Goal: Navigation & Orientation: Understand site structure

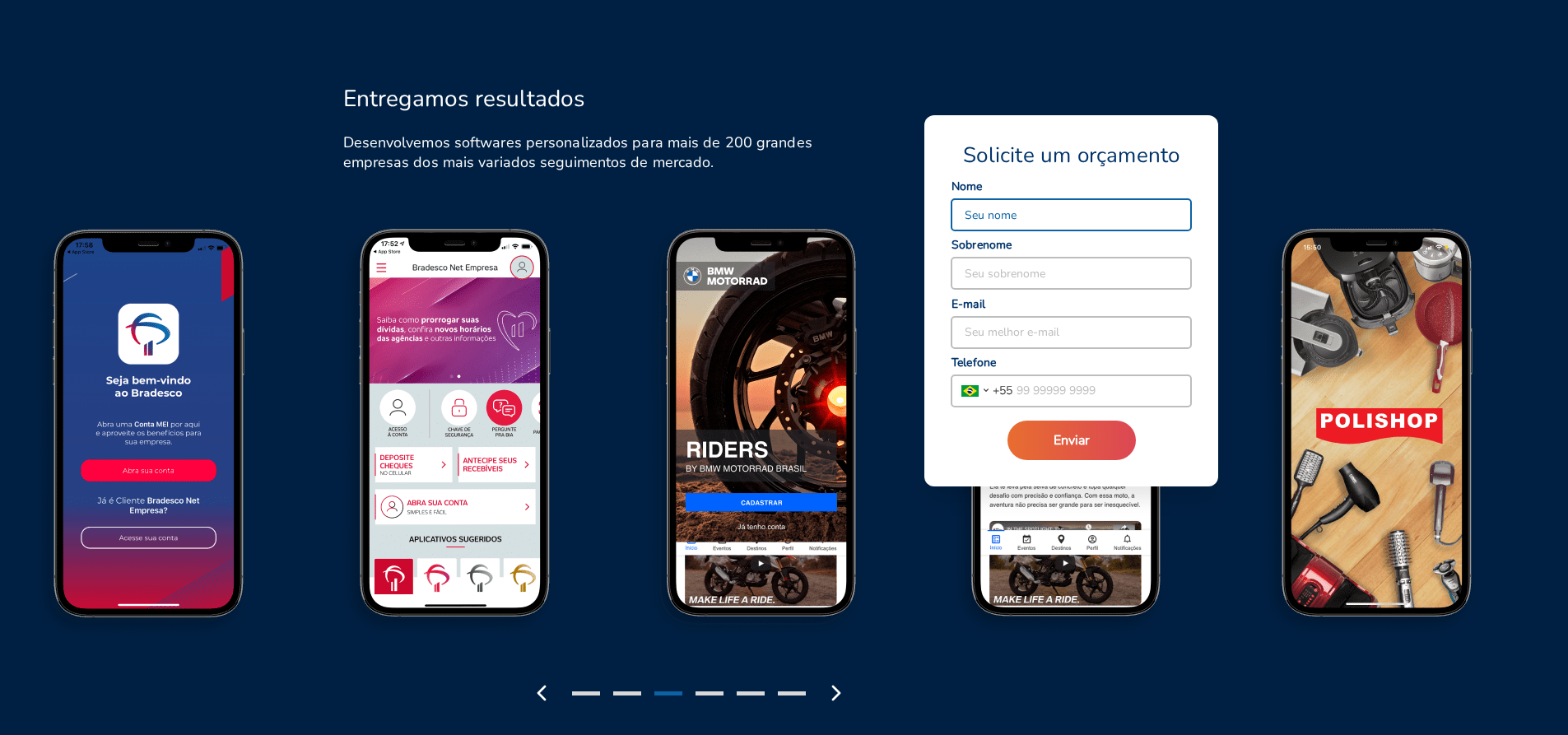
scroll to position [1807, 0]
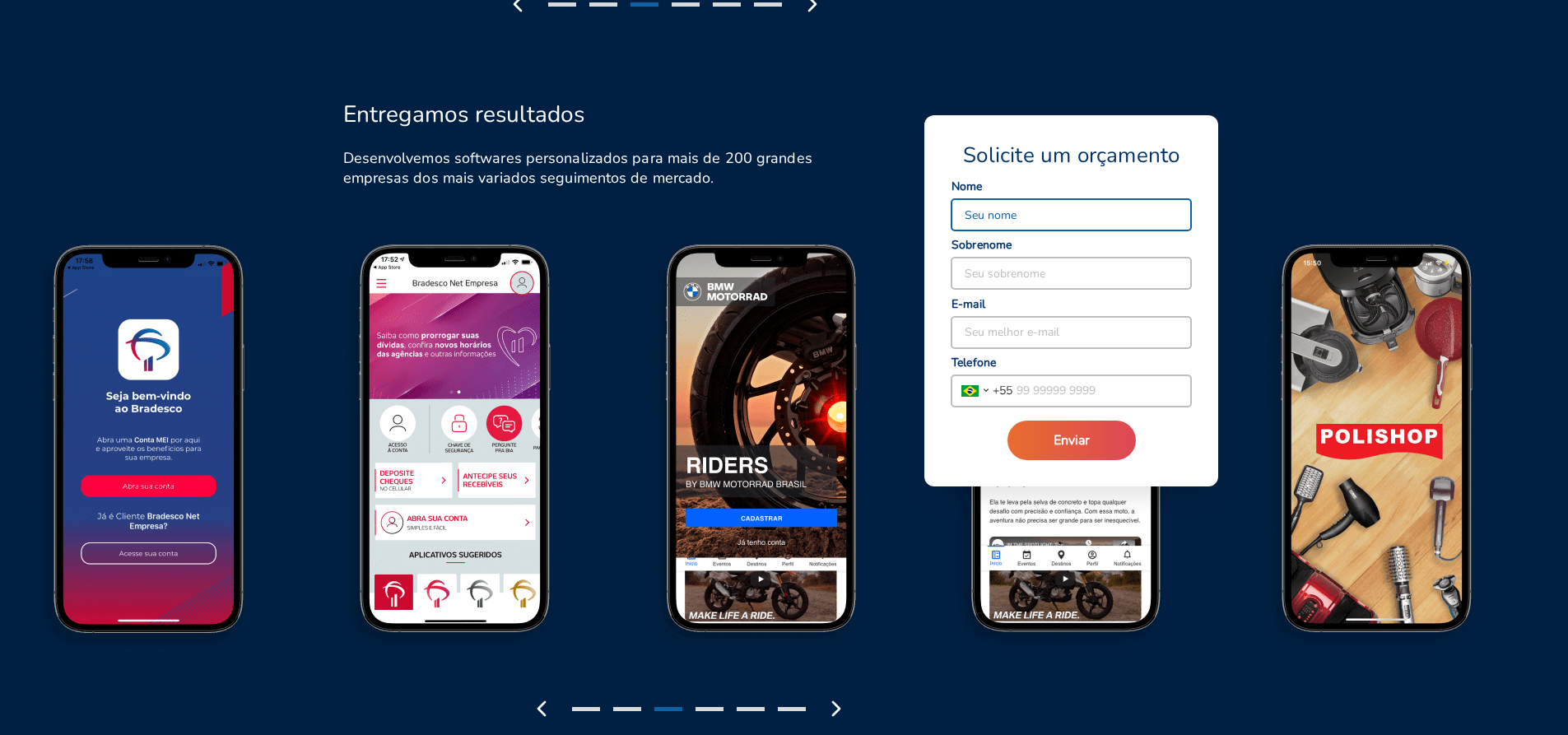
drag, startPoint x: 725, startPoint y: 363, endPoint x: 509, endPoint y: 397, distance: 218.7
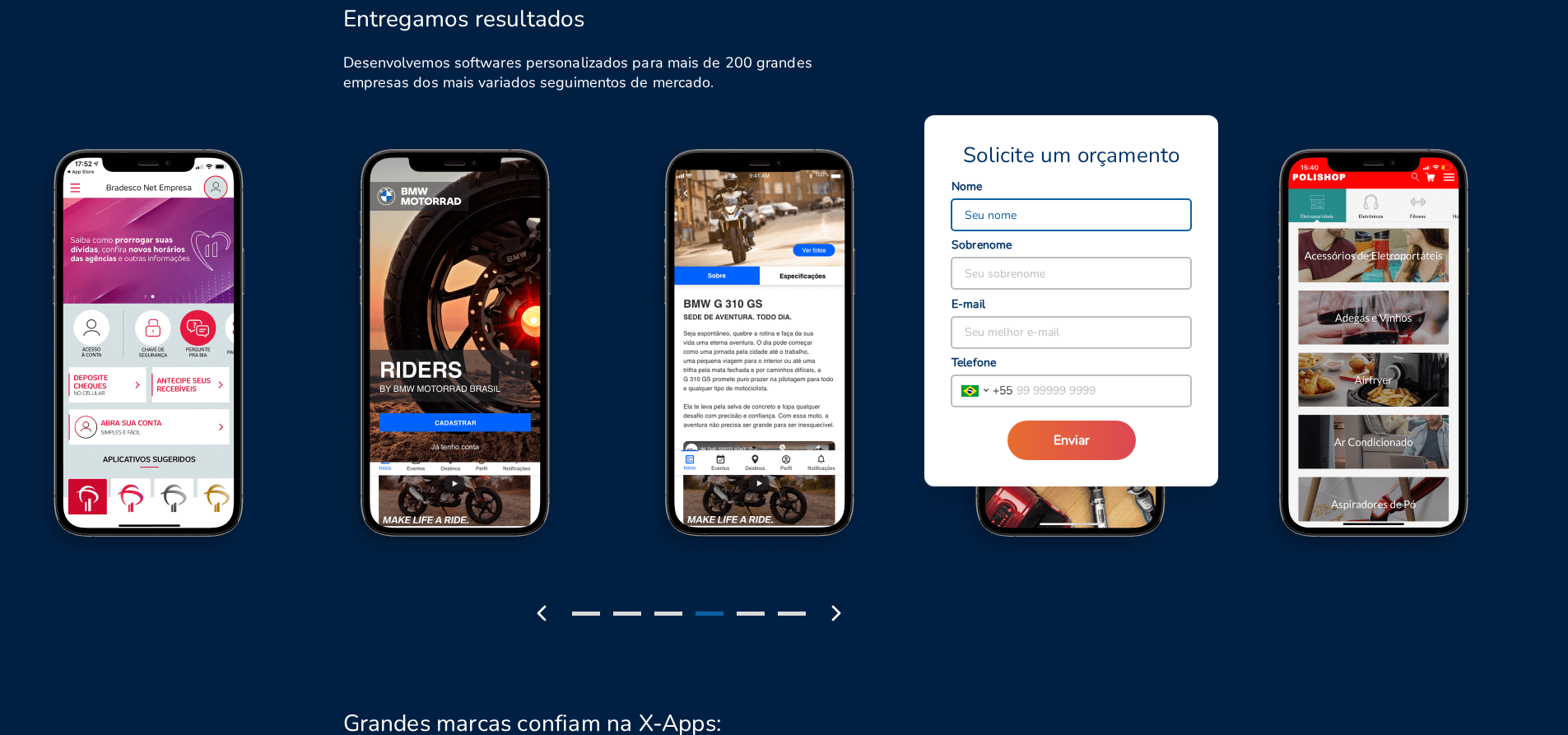
scroll to position [2006, 0]
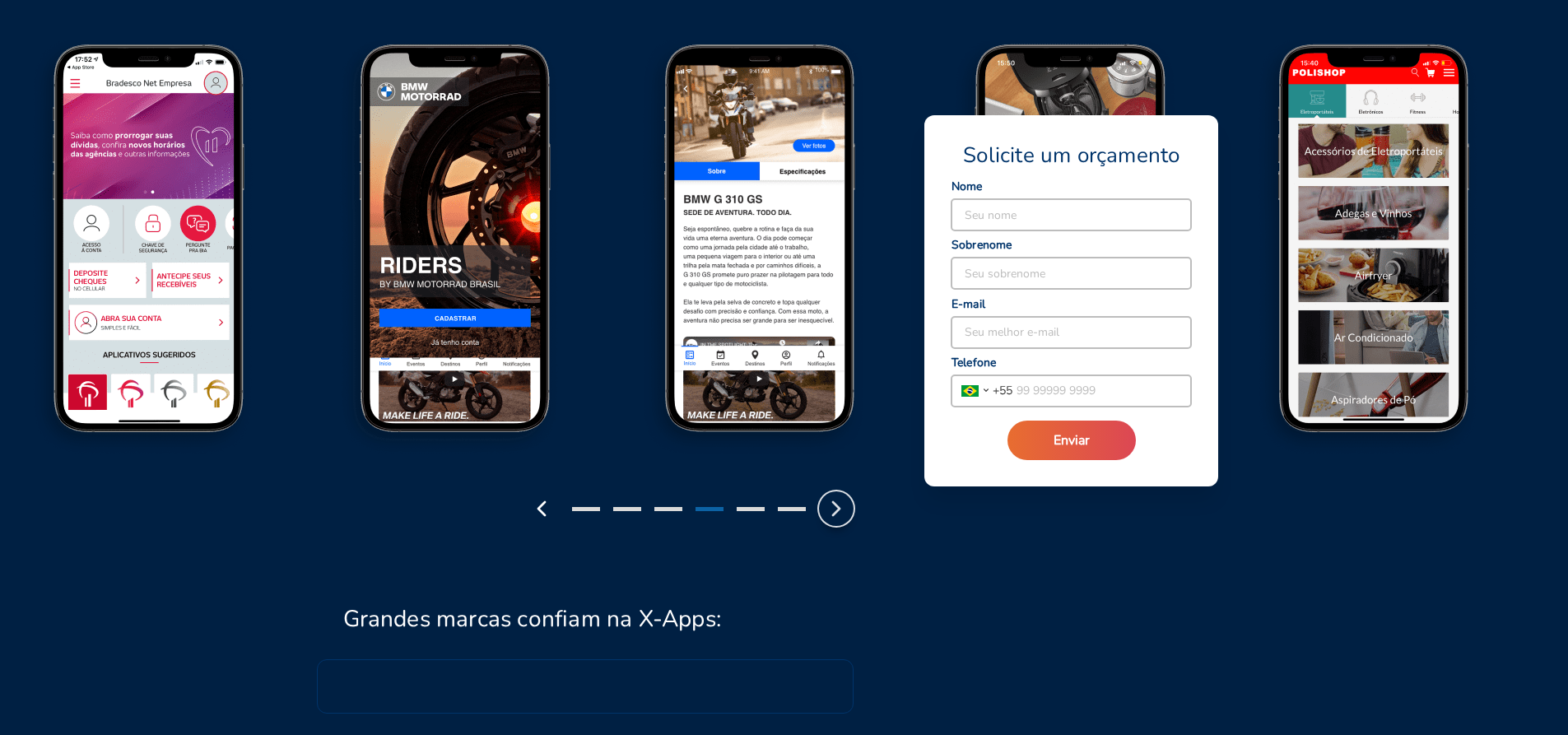
click at [846, 510] on icon "button" at bounding box center [836, 509] width 27 height 27
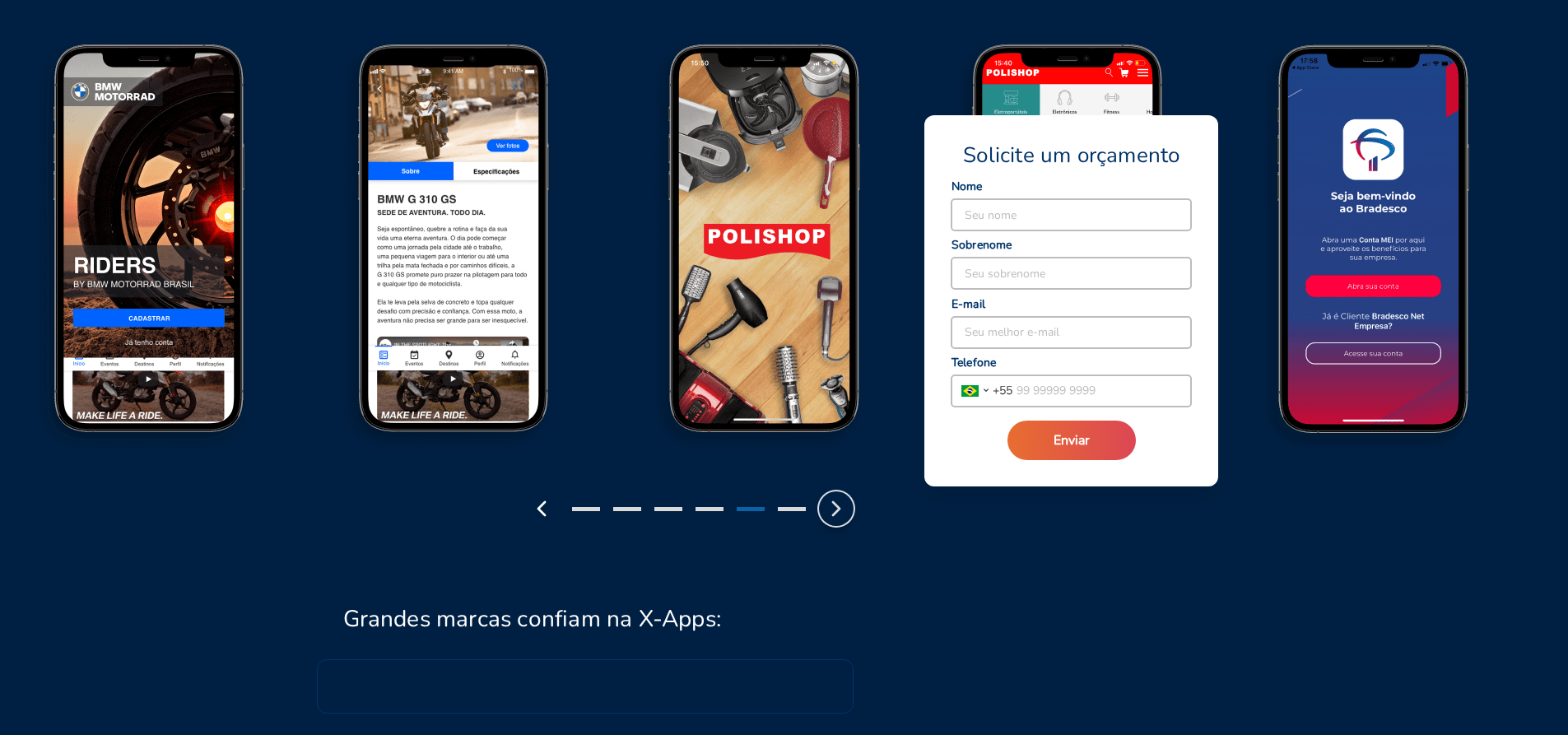
click at [841, 510] on icon "button" at bounding box center [836, 509] width 27 height 27
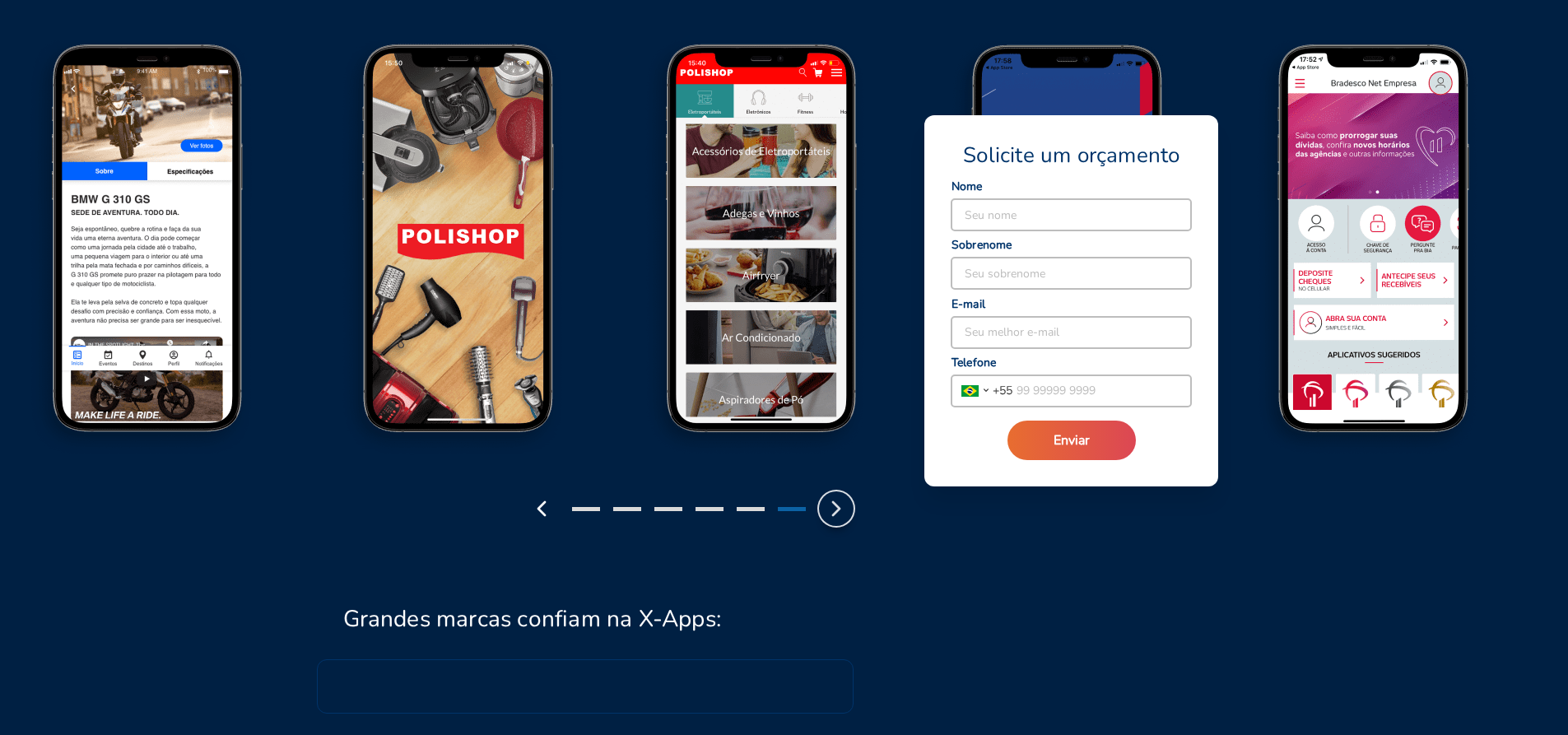
click at [841, 510] on icon "button" at bounding box center [836, 509] width 27 height 27
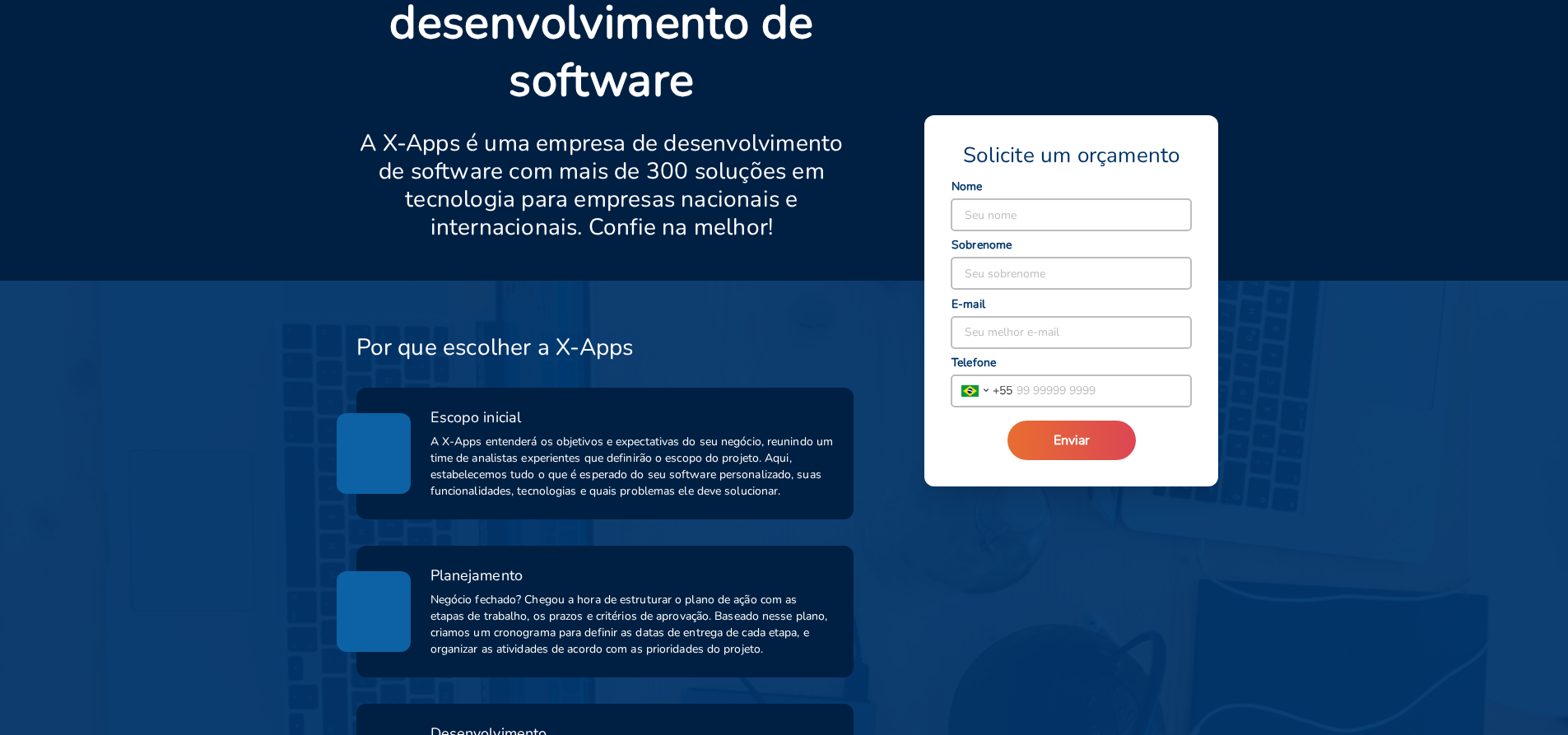
scroll to position [0, 0]
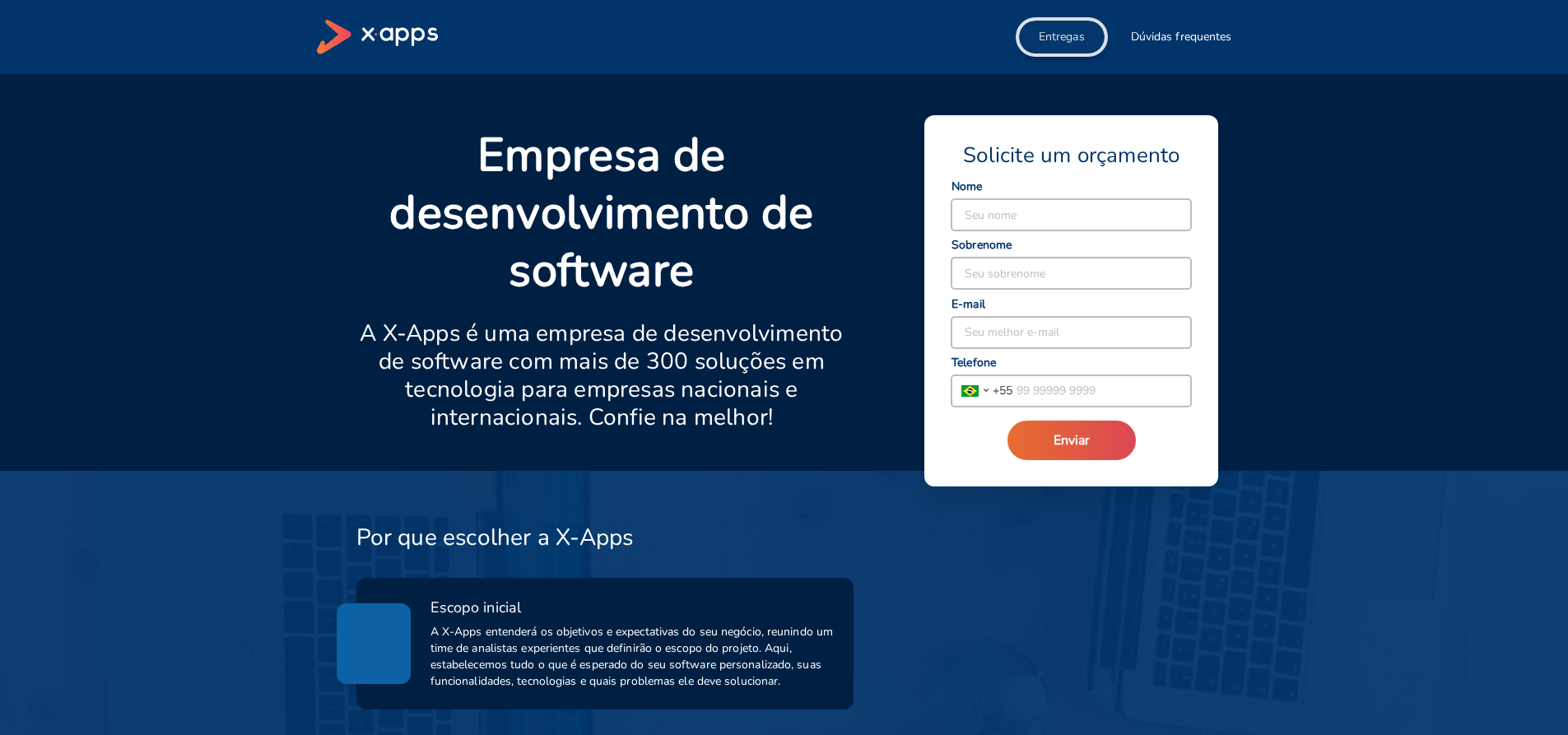
click at [1076, 38] on span "Entregas" at bounding box center [1062, 37] width 46 height 16
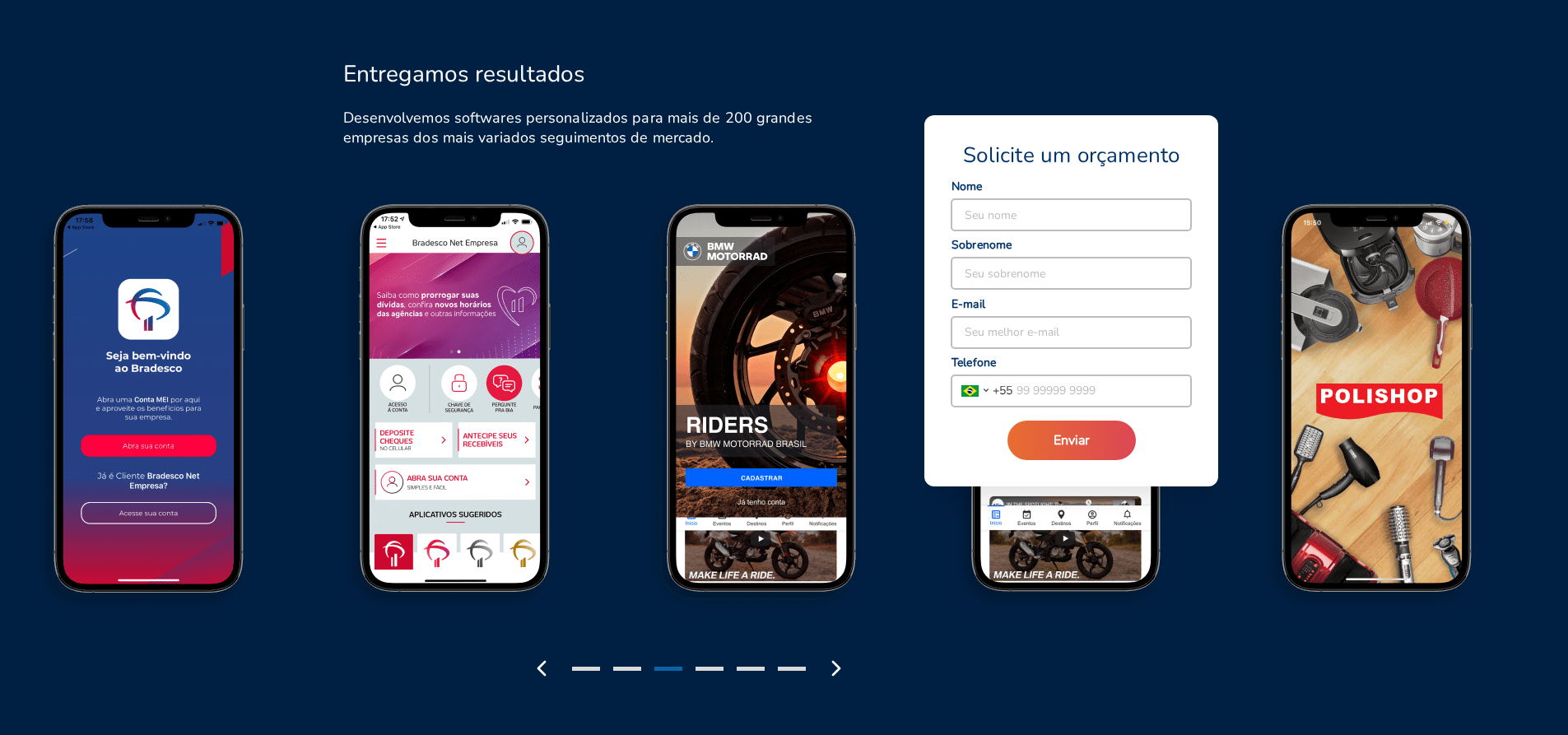
scroll to position [1854, 0]
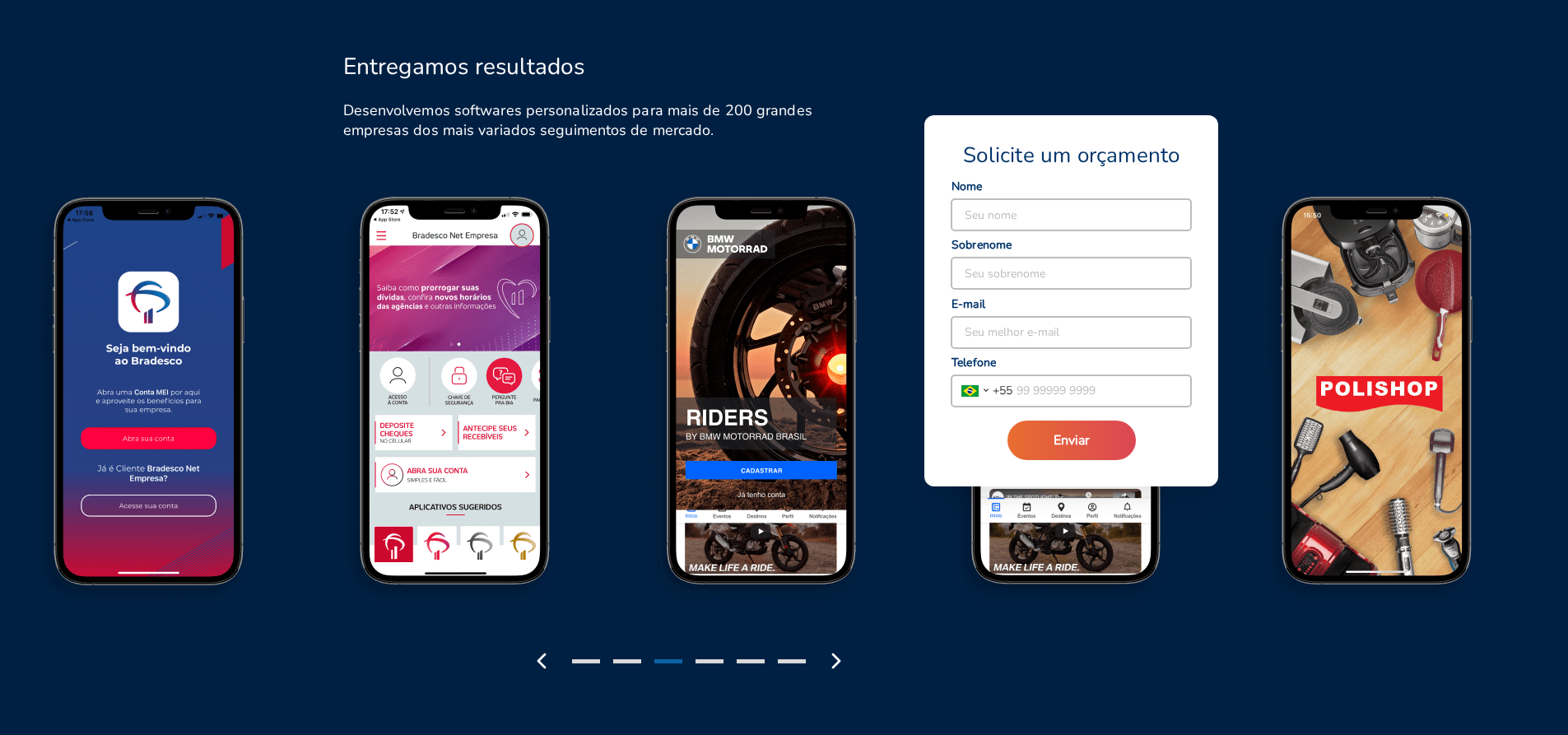
drag, startPoint x: 850, startPoint y: 328, endPoint x: 594, endPoint y: 366, distance: 258.8
click at [838, 661] on polyline "button" at bounding box center [836, 660] width 6 height 13
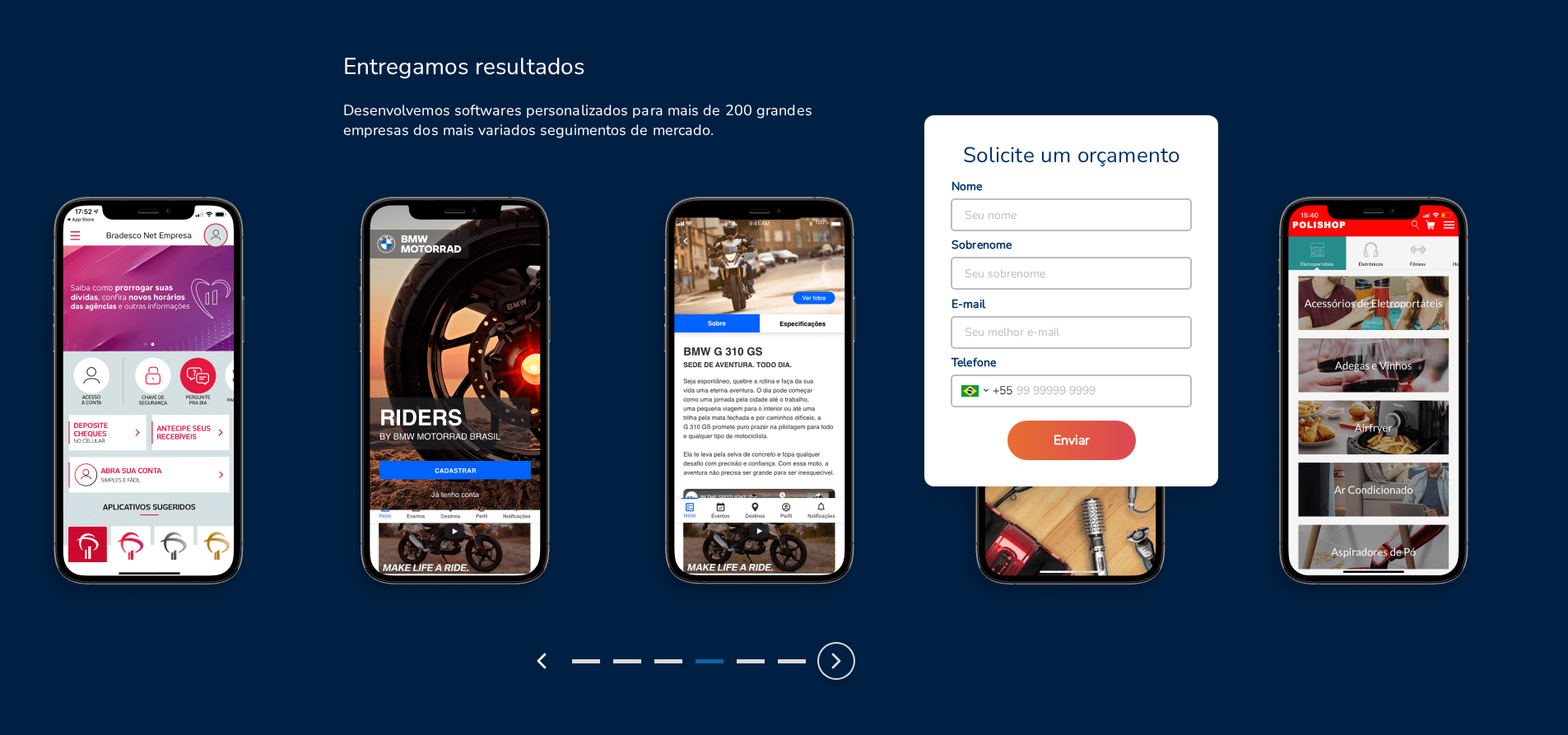
click at [838, 661] on polyline "button" at bounding box center [836, 660] width 6 height 13
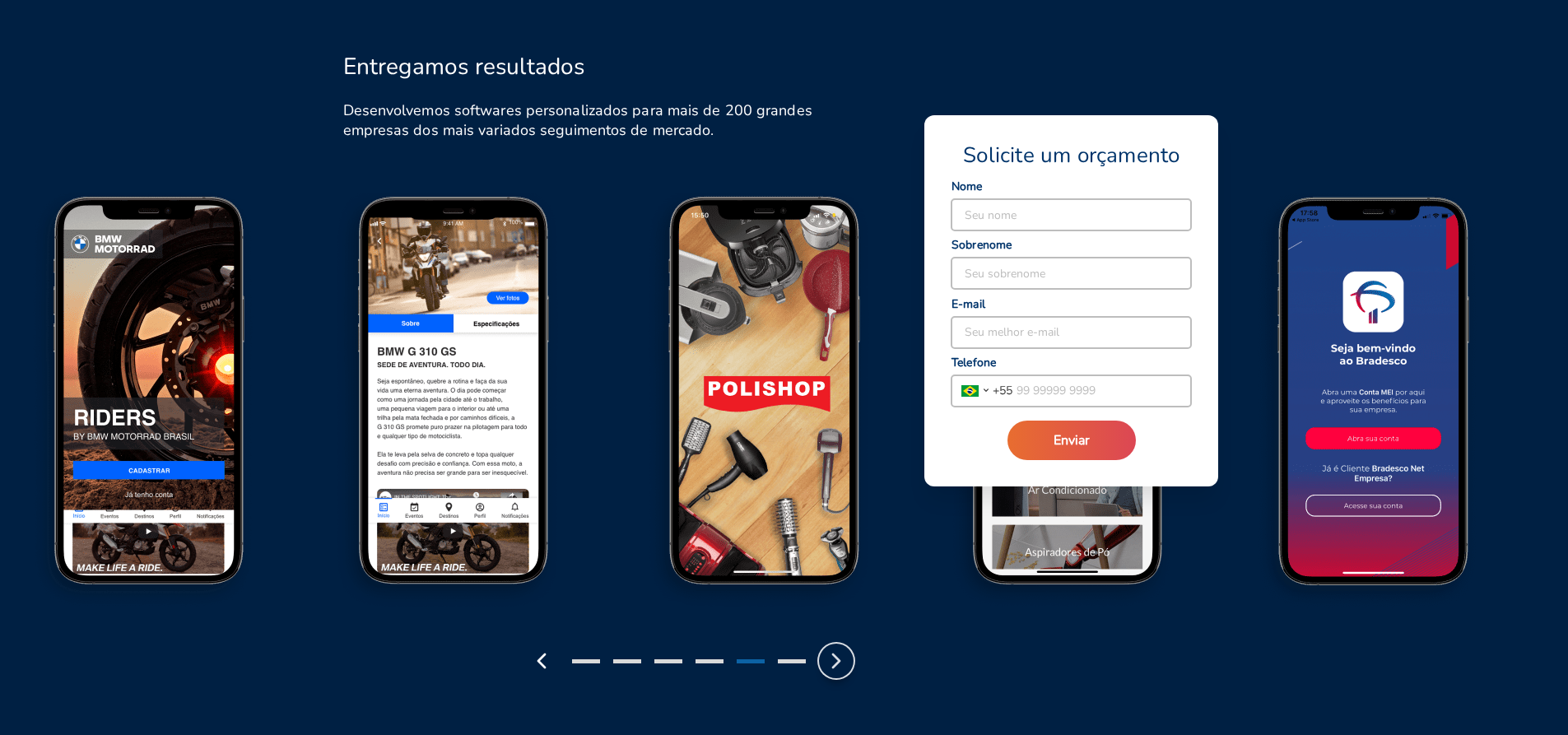
click at [838, 661] on polyline "button" at bounding box center [836, 660] width 6 height 13
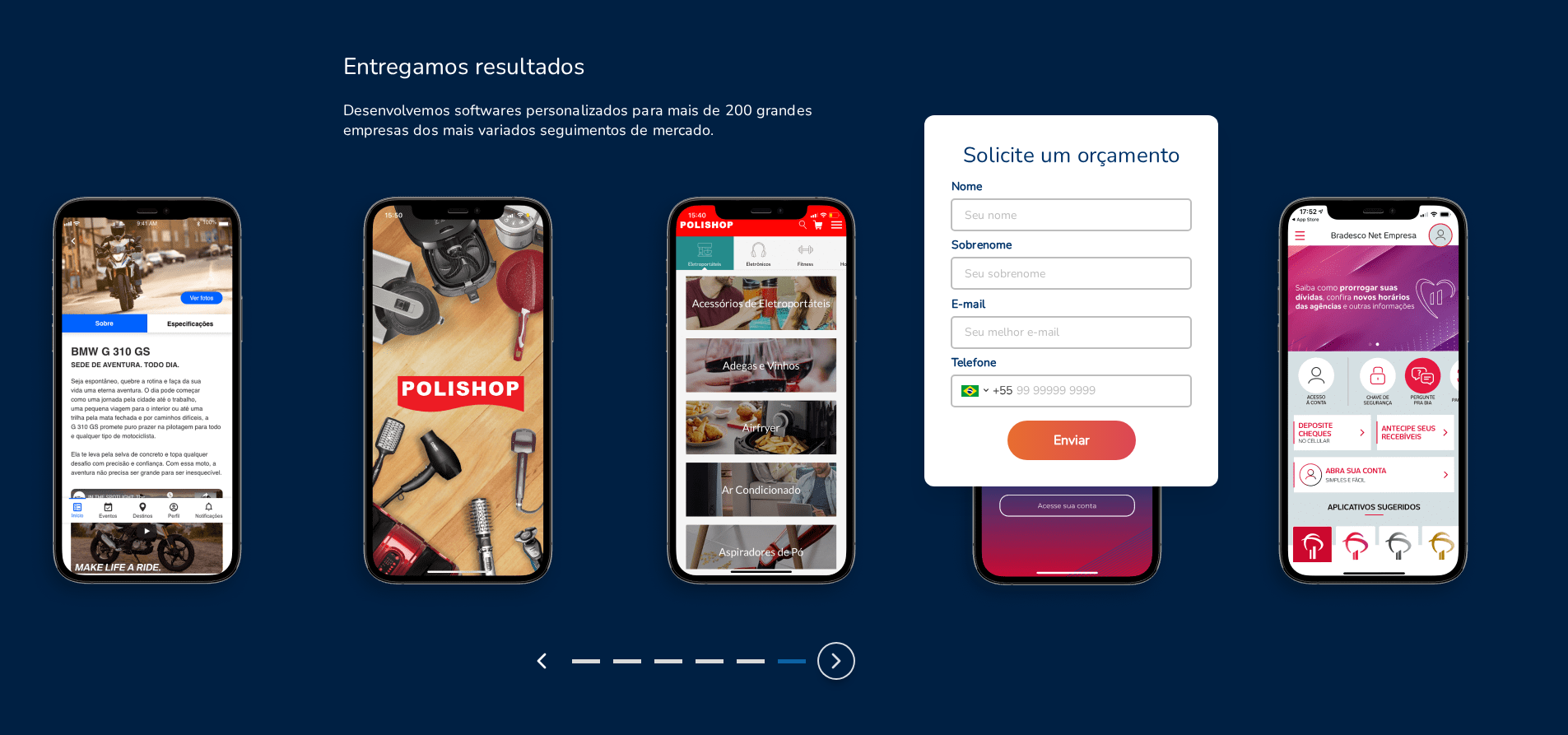
click at [838, 661] on polyline "button" at bounding box center [836, 660] width 6 height 13
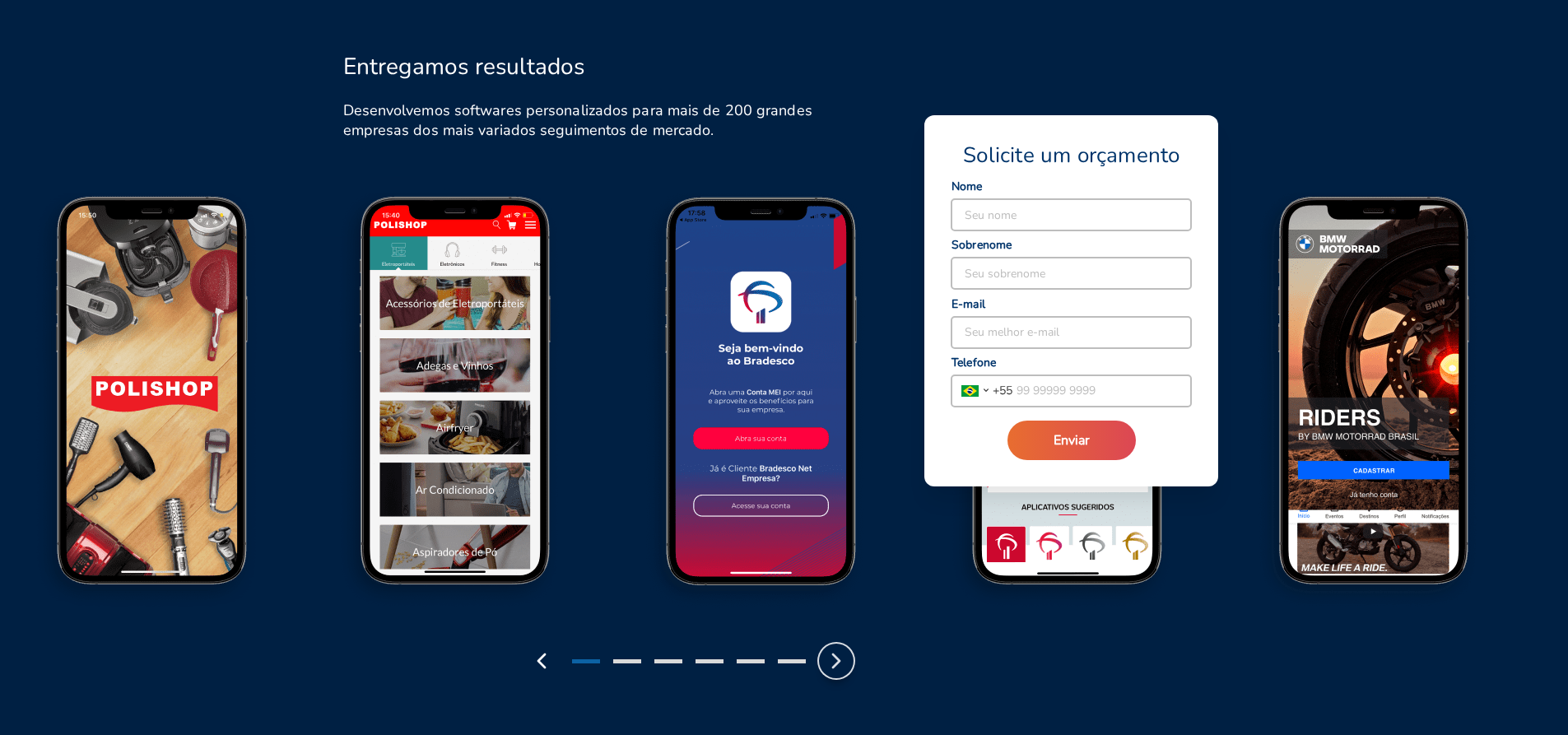
click at [838, 661] on polyline "button" at bounding box center [836, 660] width 6 height 13
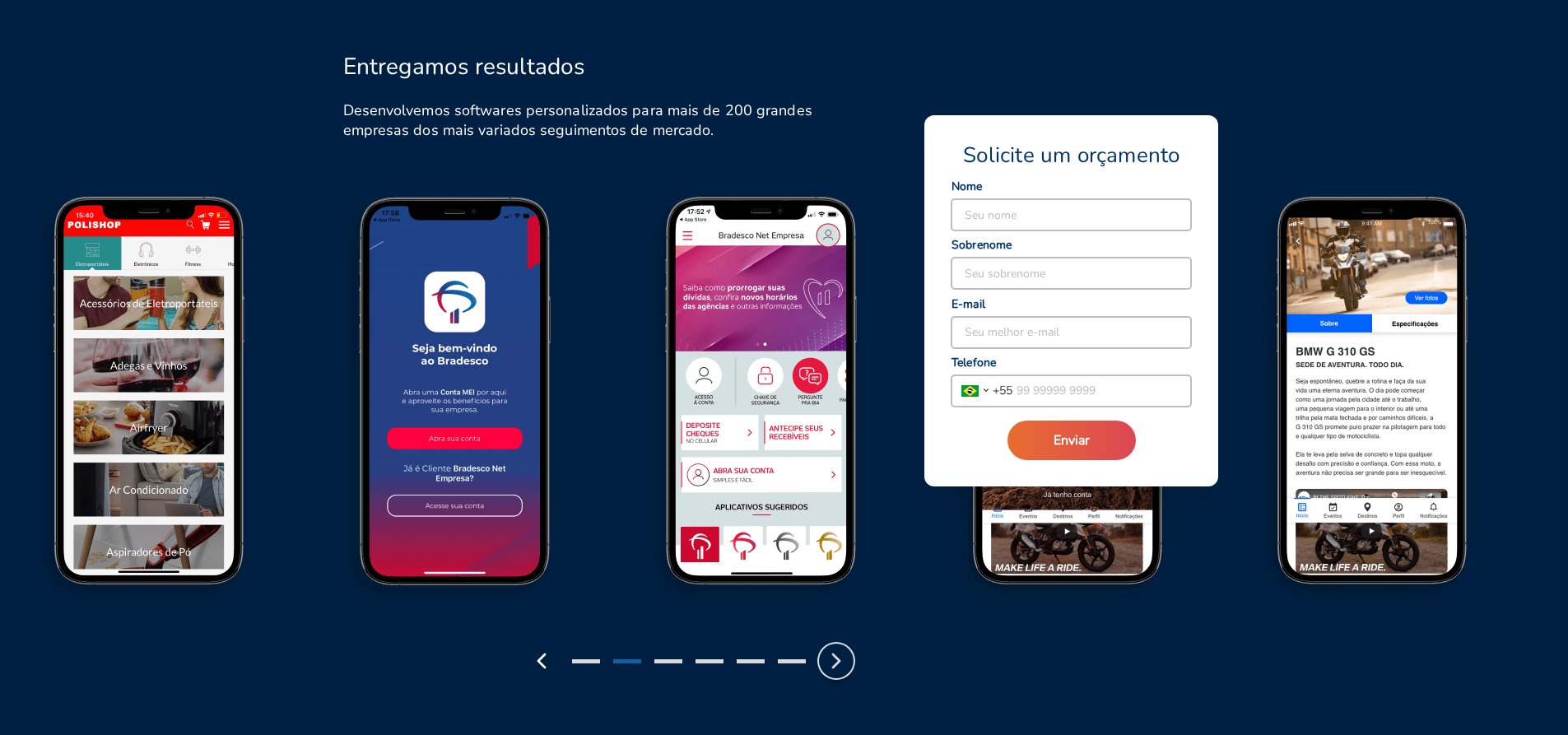
click at [838, 661] on polyline "button" at bounding box center [836, 660] width 6 height 13
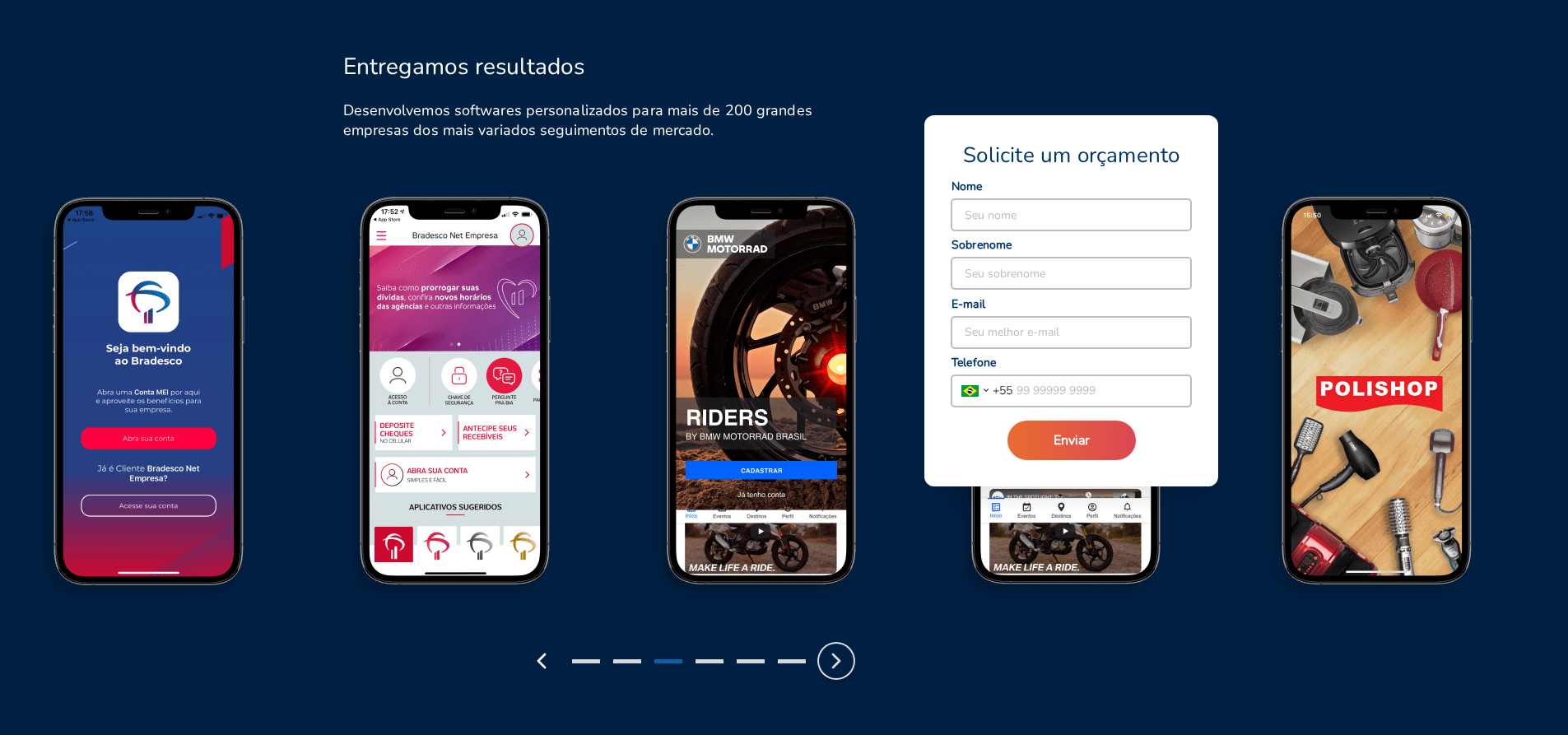
click at [838, 661] on polyline "button" at bounding box center [836, 660] width 6 height 13
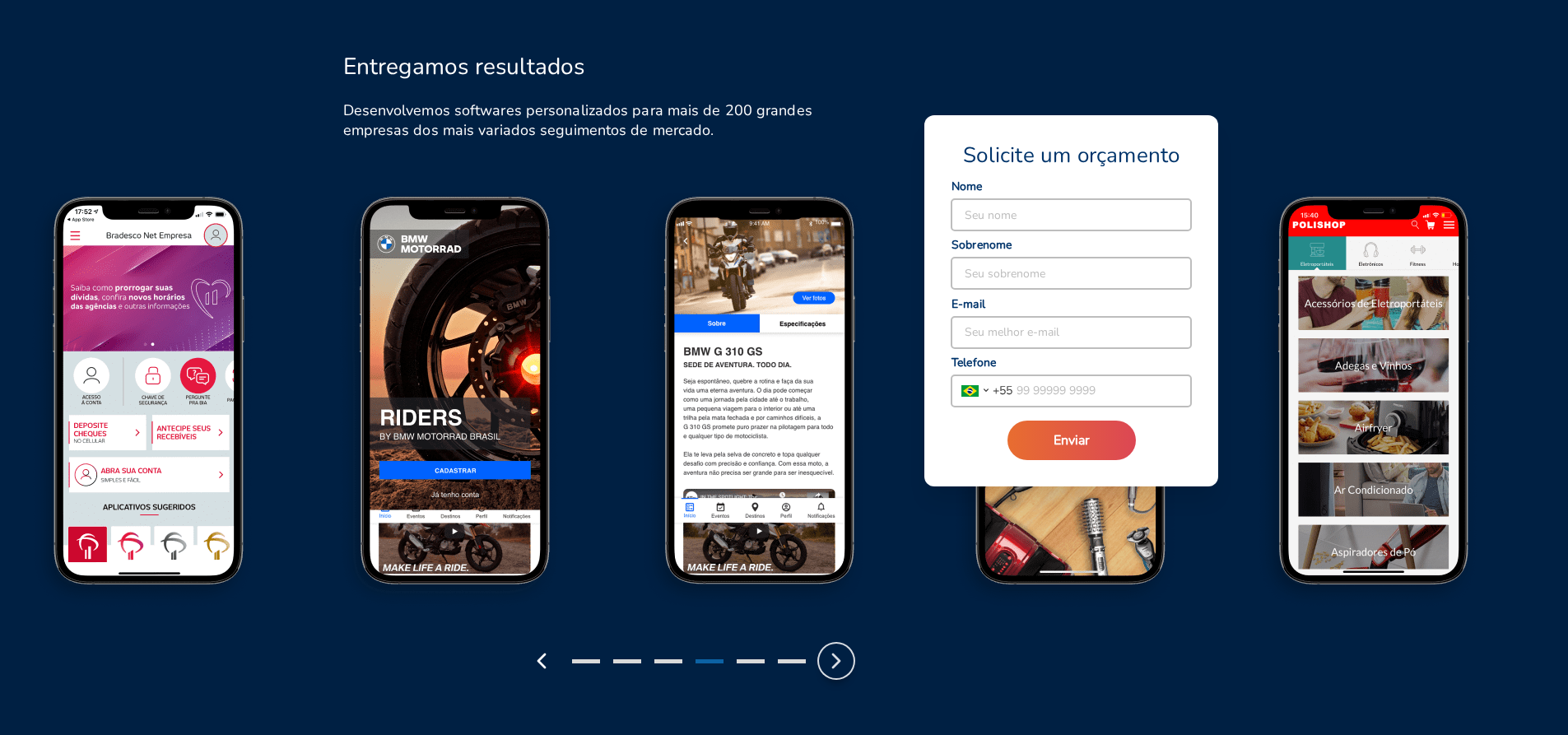
click at [838, 661] on polyline "button" at bounding box center [836, 660] width 6 height 13
